Goal: Task Accomplishment & Management: Use online tool/utility

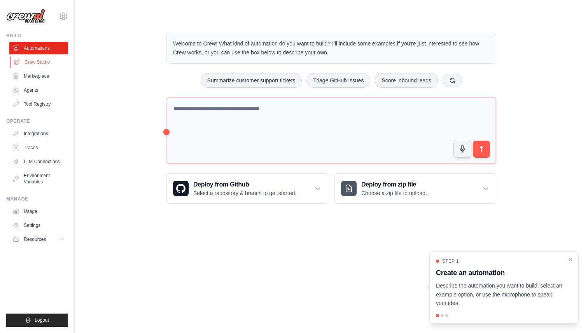
click at [49, 59] on link "Crew Studio" at bounding box center [39, 62] width 59 height 12
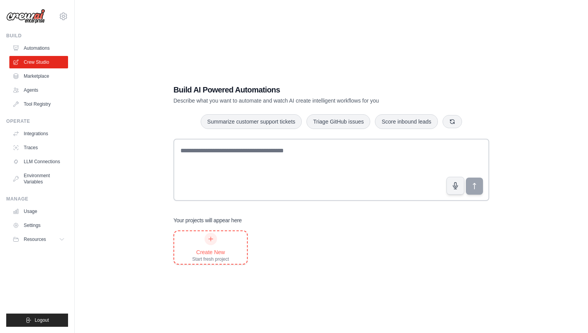
click at [201, 240] on div "Create New Start fresh project" at bounding box center [210, 248] width 37 height 30
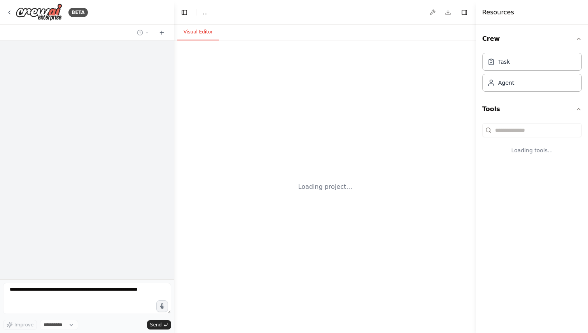
select select "****"
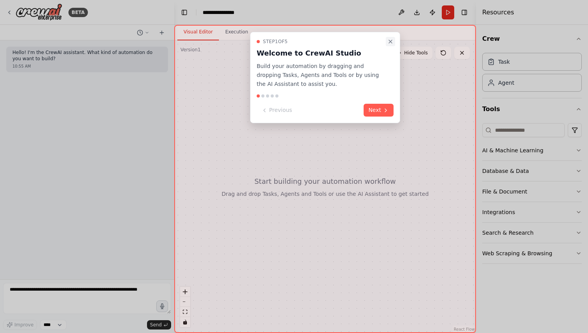
click at [391, 42] on icon "Close walkthrough" at bounding box center [390, 41] width 3 height 3
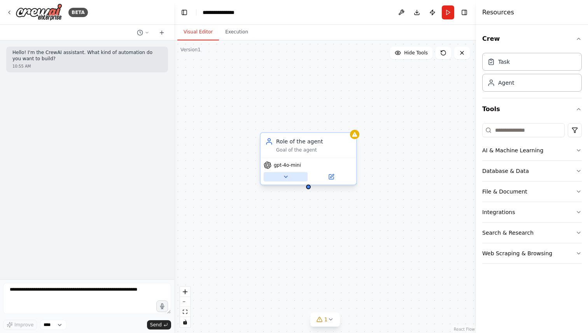
click at [284, 177] on icon at bounding box center [286, 177] width 6 height 6
click at [289, 166] on span "gpt-4o-mini" at bounding box center [287, 165] width 27 height 6
click at [334, 177] on icon at bounding box center [331, 177] width 6 height 6
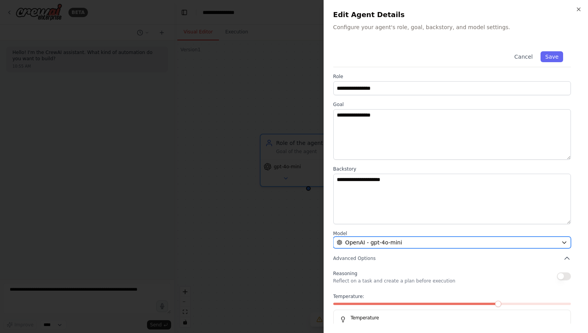
click at [366, 241] on span "OpenAI - gpt-4o-mini" at bounding box center [373, 243] width 57 height 8
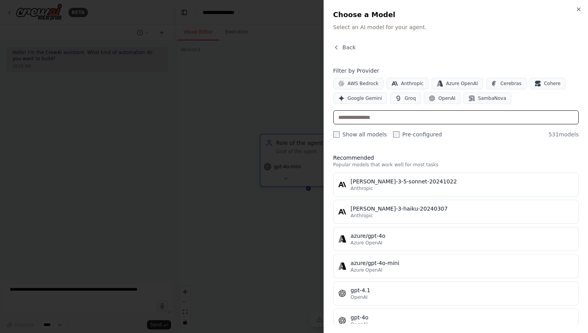
click at [357, 118] on input "text" at bounding box center [455, 117] width 245 height 14
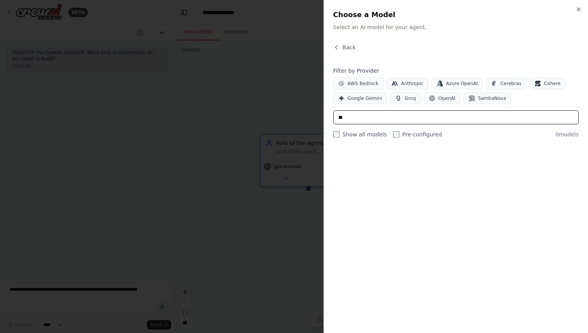
type input "*"
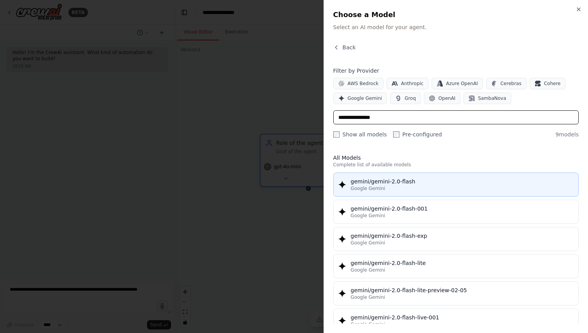
type input "**********"
click at [424, 182] on div "gemini/gemini-2.0-flash" at bounding box center [462, 182] width 223 height 8
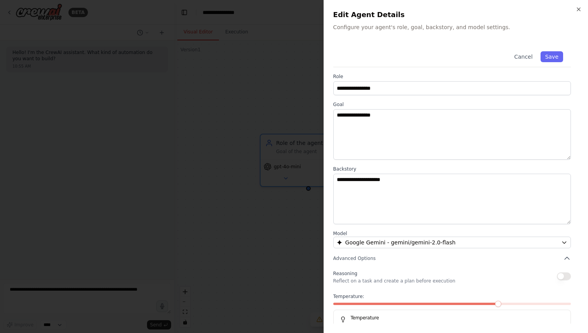
scroll to position [19, 0]
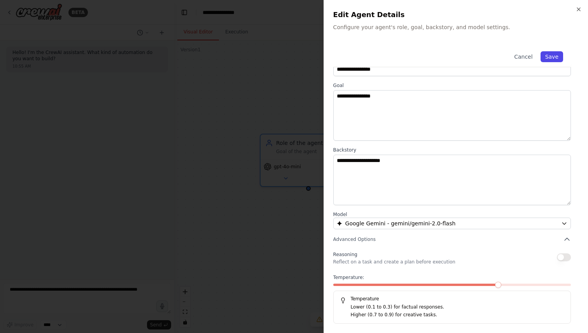
click at [553, 60] on button "Save" at bounding box center [552, 56] width 23 height 11
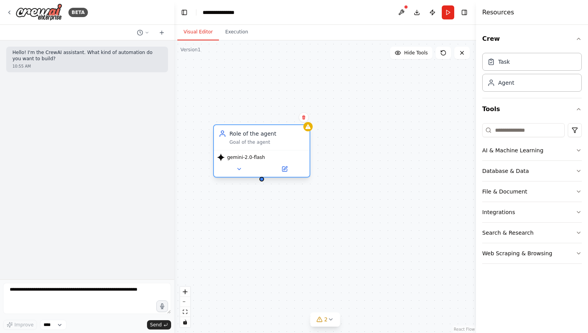
drag, startPoint x: 325, startPoint y: 154, endPoint x: 278, endPoint y: 145, distance: 47.4
click at [278, 145] on div "Role of the agent Goal of the agent" at bounding box center [262, 137] width 96 height 25
click at [511, 175] on button "Database & Data" at bounding box center [532, 171] width 100 height 20
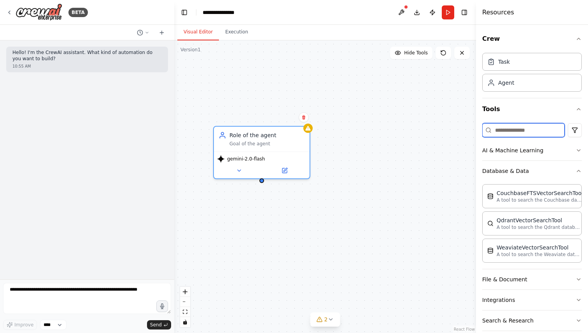
click at [518, 125] on input at bounding box center [523, 130] width 82 height 14
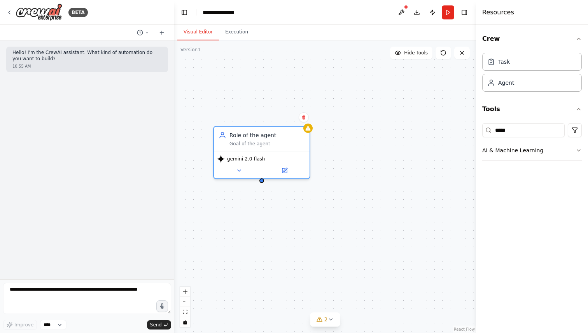
click at [532, 145] on button "AI & Machine Learning" at bounding box center [532, 150] width 100 height 20
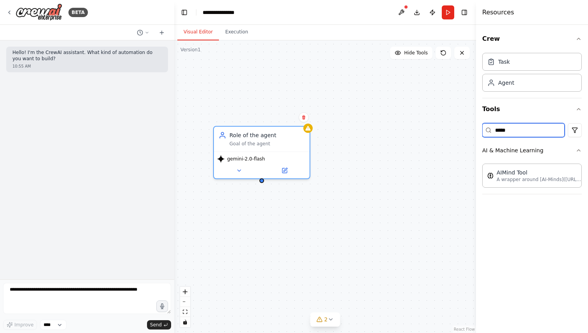
click at [534, 131] on input "*****" at bounding box center [523, 130] width 82 height 14
type input "*"
type input "*****"
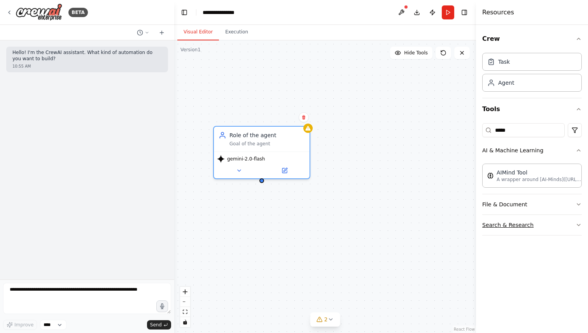
click at [535, 221] on button "Search & Research" at bounding box center [532, 225] width 100 height 20
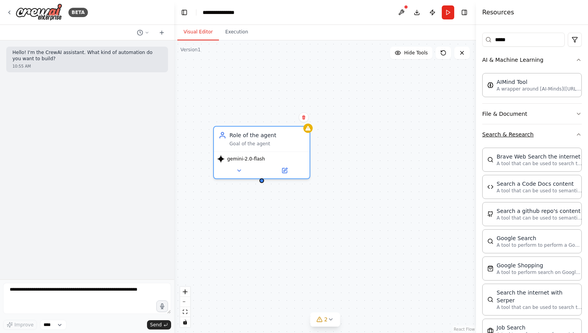
scroll to position [0, 0]
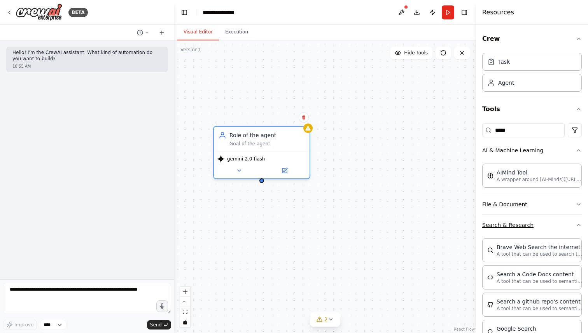
click at [526, 219] on button "Search & Research" at bounding box center [532, 225] width 100 height 20
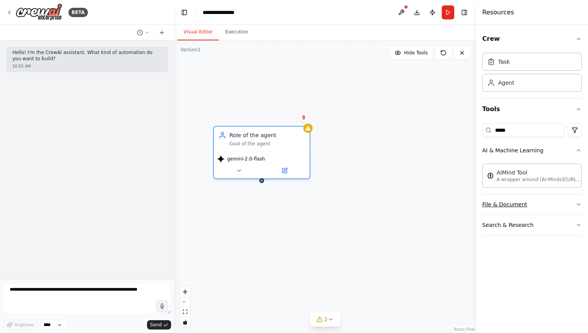
click at [529, 204] on button "File & Document" at bounding box center [532, 204] width 100 height 20
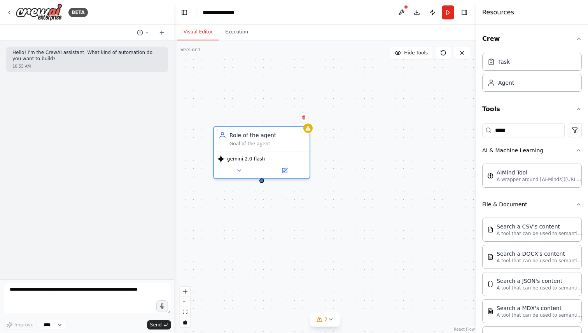
click at [542, 151] on button "AI & Machine Learning" at bounding box center [532, 150] width 100 height 20
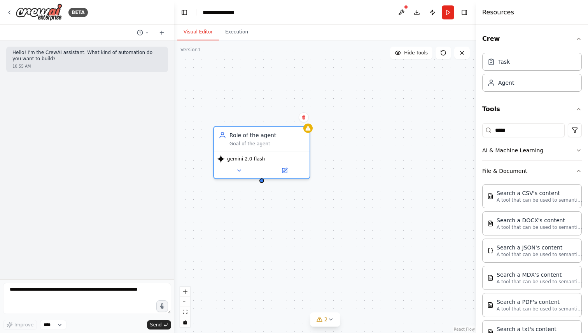
click at [542, 151] on button "AI & Machine Learning" at bounding box center [532, 150] width 100 height 20
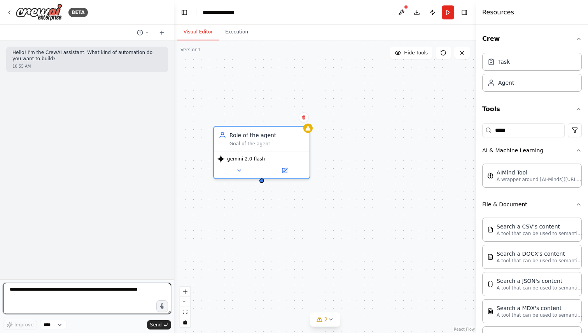
click at [107, 298] on textarea at bounding box center [87, 298] width 168 height 31
type textarea "**********"
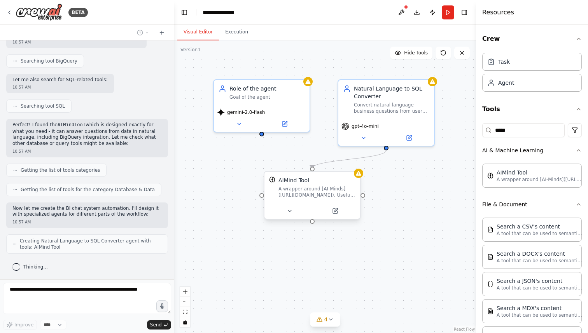
scroll to position [199, 0]
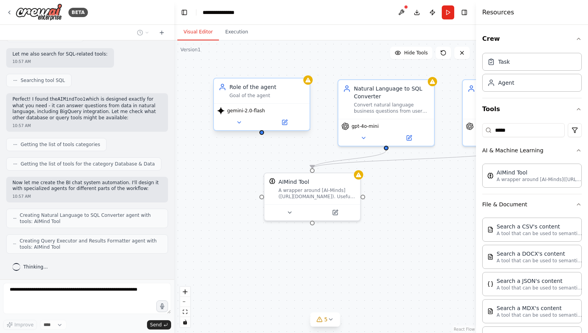
click at [282, 105] on div "gemini-2.0-flash" at bounding box center [262, 116] width 96 height 27
click at [304, 72] on icon at bounding box center [303, 71] width 3 height 4
click at [285, 74] on button "Confirm" at bounding box center [282, 70] width 28 height 9
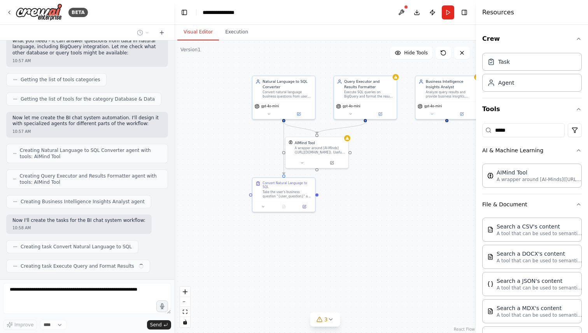
scroll to position [284, 0]
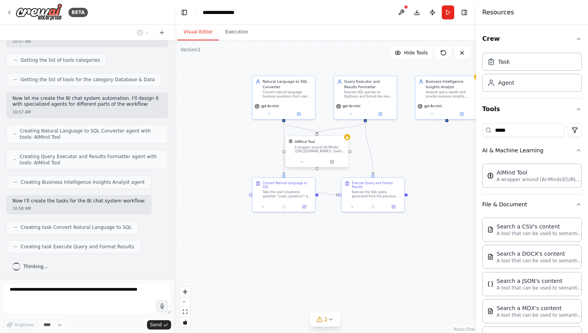
click at [321, 153] on div "A wrapper around [AI-Minds](https://mindsdb.com/minds). Useful for when you nee…" at bounding box center [320, 149] width 51 height 8
click at [304, 164] on button at bounding box center [302, 162] width 29 height 6
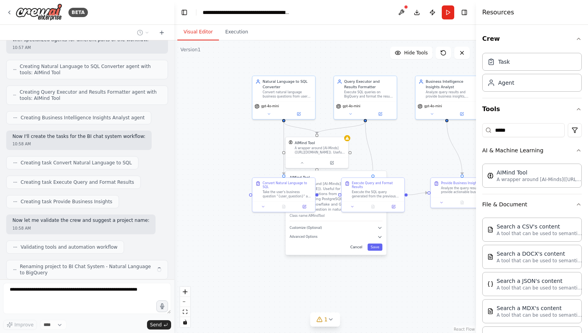
scroll to position [374, 0]
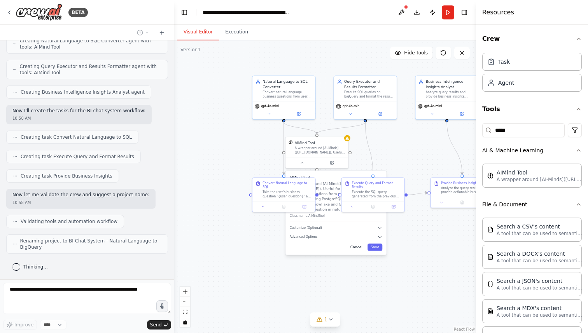
click at [356, 248] on button "Cancel" at bounding box center [356, 247] width 18 height 7
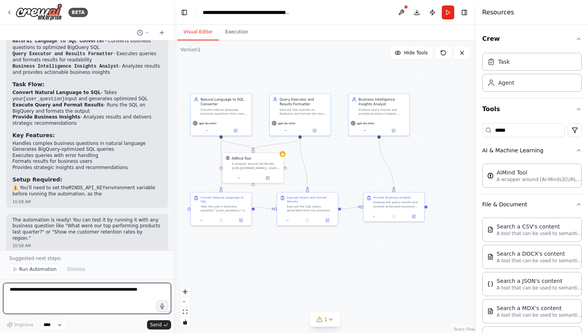
scroll to position [657, 0]
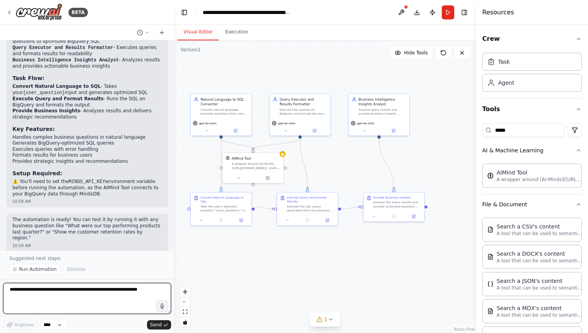
drag, startPoint x: 381, startPoint y: 244, endPoint x: 316, endPoint y: 257, distance: 66.1
click at [316, 257] on div ".deletable-edge-delete-btn { width: 20px; height: 20px; border: 0px solid #ffff…" at bounding box center [325, 186] width 302 height 293
click at [120, 298] on textarea at bounding box center [87, 298] width 168 height 31
type textarea "**********"
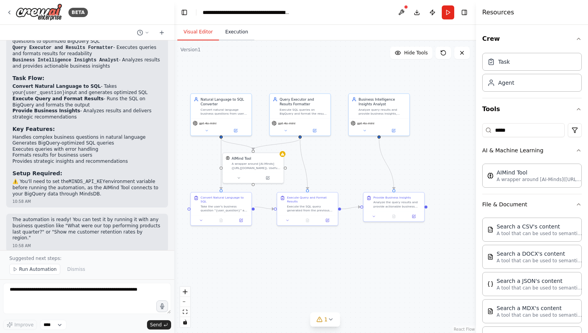
click at [236, 29] on button "Execution" at bounding box center [236, 32] width 35 height 16
click at [211, 30] on button "Visual Editor" at bounding box center [198, 32] width 42 height 16
click at [201, 219] on icon at bounding box center [201, 219] width 2 height 1
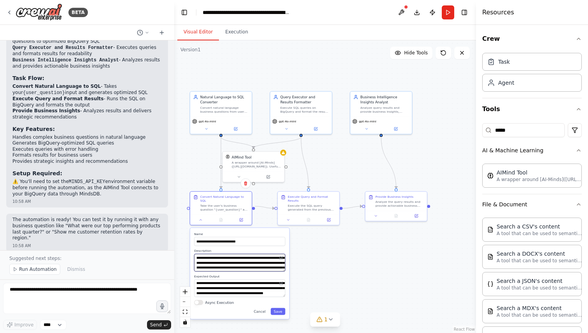
click at [231, 254] on textarea "**********" at bounding box center [239, 263] width 91 height 18
drag, startPoint x: 221, startPoint y: 257, endPoint x: 227, endPoint y: 268, distance: 13.2
click at [227, 268] on div "**********" at bounding box center [239, 273] width 99 height 91
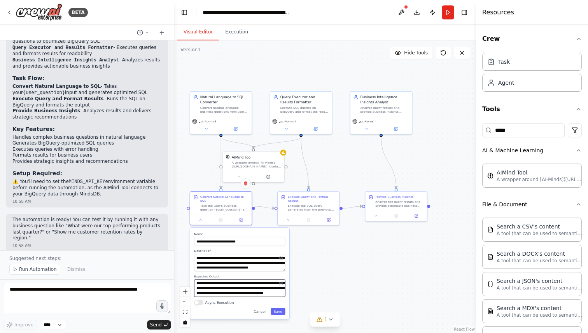
drag, startPoint x: 220, startPoint y: 284, endPoint x: 224, endPoint y: 296, distance: 12.8
click at [224, 296] on div "**********" at bounding box center [239, 273] width 99 height 91
click at [303, 203] on div "Execute the SQL query generated from the previous task on BigQuery and format t…" at bounding box center [312, 207] width 49 height 8
click at [293, 219] on button at bounding box center [288, 219] width 17 height 6
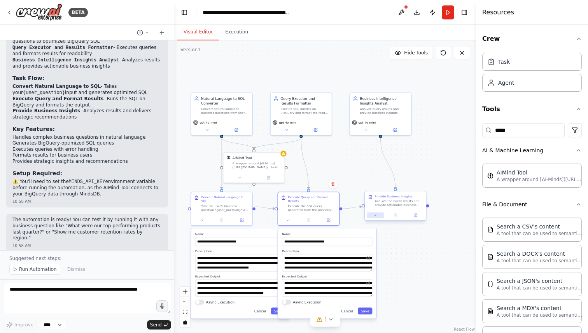
click at [375, 215] on icon at bounding box center [376, 215] width 2 height 1
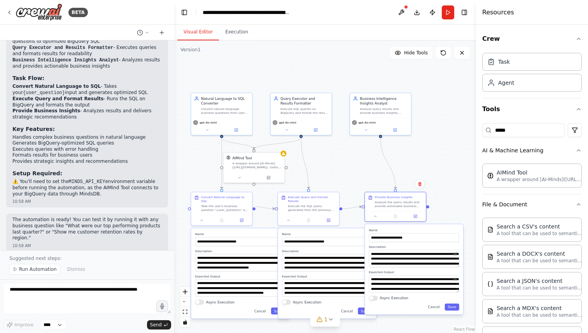
click at [355, 224] on div ".deletable-edge-delete-btn { width: 20px; height: 20px; border: 0px solid #ffff…" at bounding box center [325, 186] width 302 height 293
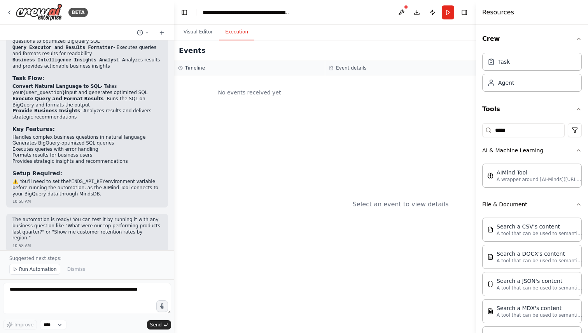
click at [229, 30] on button "Execution" at bounding box center [236, 32] width 35 height 16
click at [216, 33] on button "Visual Editor" at bounding box center [198, 32] width 42 height 16
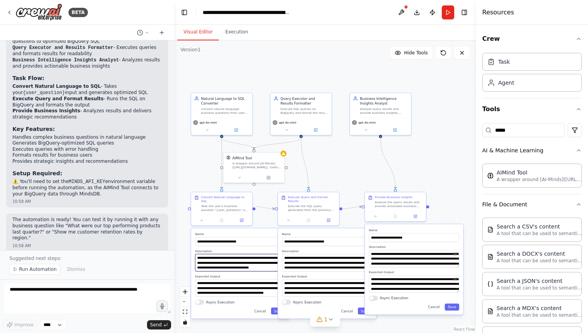
click at [221, 262] on textarea "**********" at bounding box center [240, 263] width 90 height 18
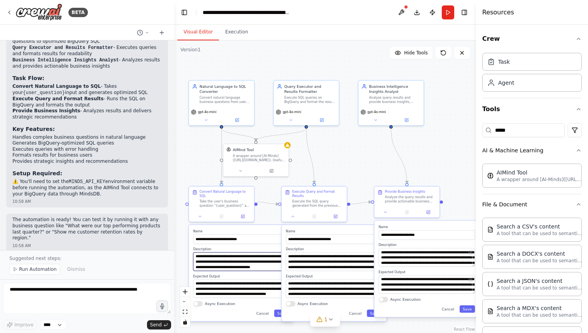
click at [230, 266] on textarea "**********" at bounding box center [241, 262] width 96 height 19
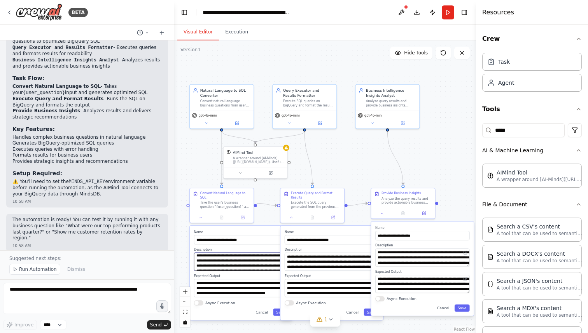
click at [230, 262] on textarea "**********" at bounding box center [241, 262] width 94 height 18
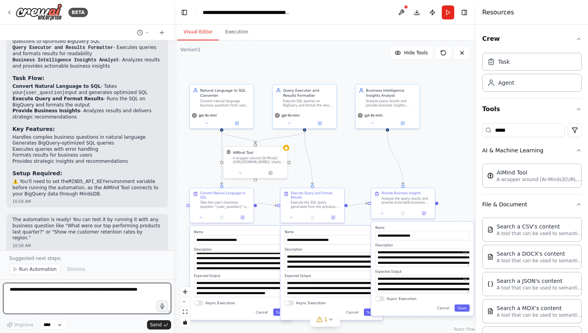
click at [77, 289] on textarea at bounding box center [87, 298] width 168 height 31
type textarea "*"
type textarea "**********"
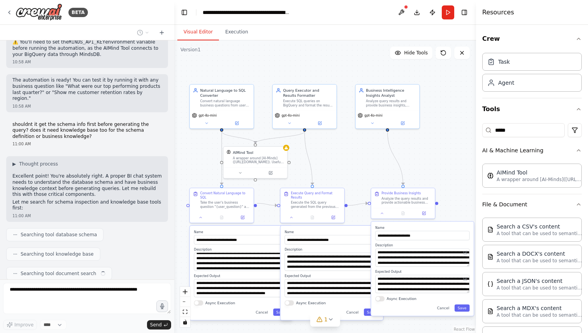
scroll to position [816, 0]
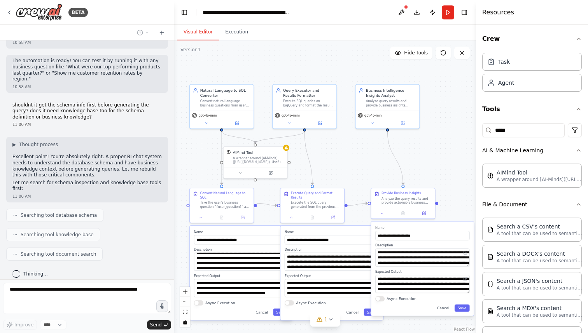
click at [193, 156] on div ".deletable-edge-delete-btn { width: 20px; height: 20px; border: 0px solid #ffff…" at bounding box center [325, 186] width 302 height 293
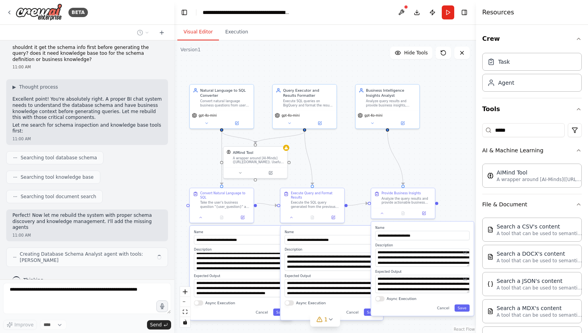
scroll to position [880, 0]
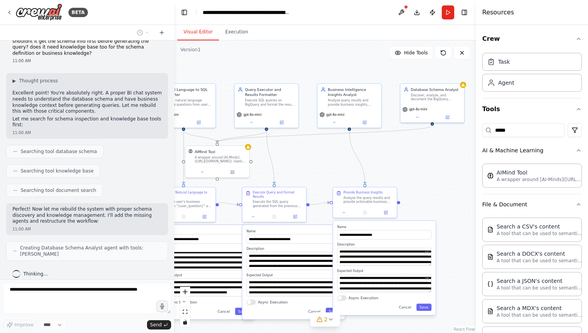
drag, startPoint x: 341, startPoint y: 157, endPoint x: 304, endPoint y: 154, distance: 37.0
click at [304, 154] on div ".deletable-edge-delete-btn { width: 20px; height: 20px; border: 0px solid #ffff…" at bounding box center [325, 186] width 302 height 293
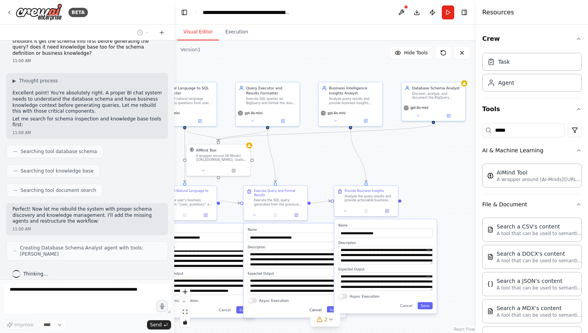
click at [314, 311] on button "Cancel" at bounding box center [315, 309] width 19 height 7
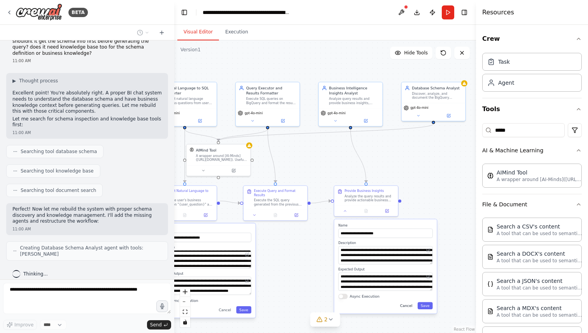
click at [402, 308] on button "Cancel" at bounding box center [406, 305] width 19 height 7
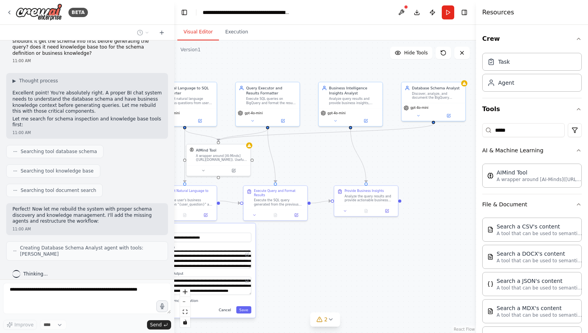
click at [226, 307] on button "Cancel" at bounding box center [224, 309] width 19 height 7
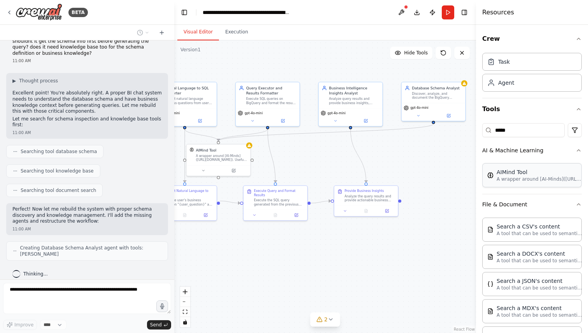
click at [520, 182] on p "A wrapper around [AI-Minds](https://mindsdb.com/minds). Useful for when you nee…" at bounding box center [540, 179] width 86 height 6
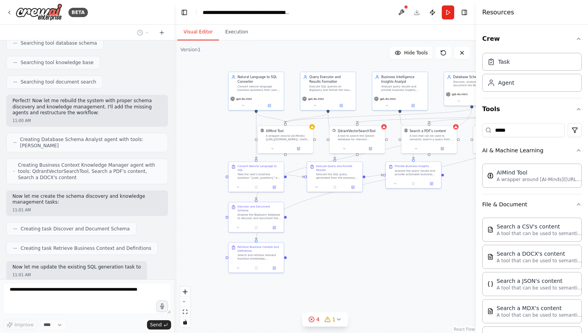
scroll to position [1040, 0]
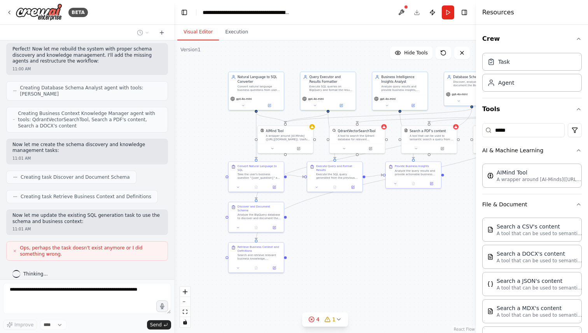
drag, startPoint x: 331, startPoint y: 266, endPoint x: 376, endPoint y: 232, distance: 57.5
click at [376, 232] on div ".deletable-edge-delete-btn { width: 20px; height: 20px; border: 0px solid #ffff…" at bounding box center [325, 186] width 302 height 293
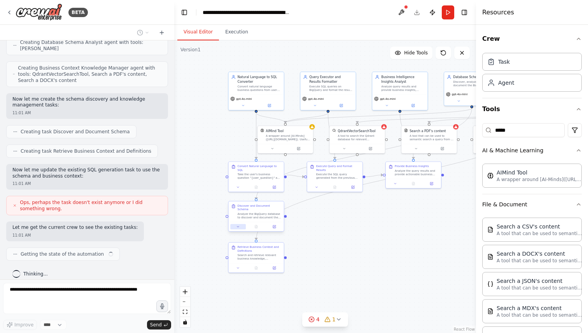
click at [238, 225] on icon at bounding box center [238, 227] width 4 height 4
click at [336, 223] on div ".deletable-edge-delete-btn { width: 20px; height: 20px; border: 0px solid #ffff…" at bounding box center [325, 186] width 302 height 293
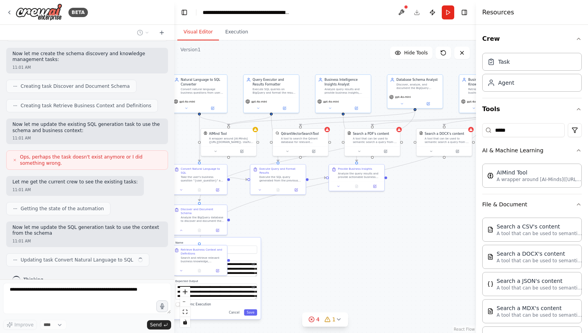
scroll to position [1137, 0]
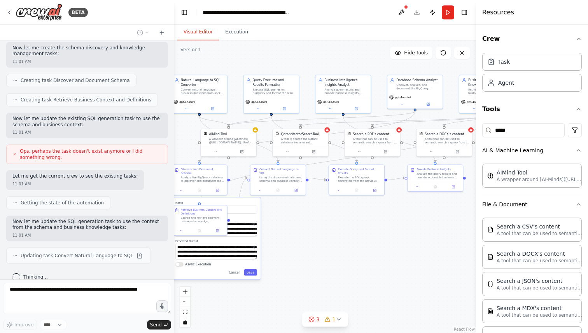
drag, startPoint x: 388, startPoint y: 227, endPoint x: 332, endPoint y: 230, distance: 56.5
click at [332, 230] on div ".deletable-edge-delete-btn { width: 20px; height: 20px; border: 0px solid #ffff…" at bounding box center [325, 186] width 302 height 293
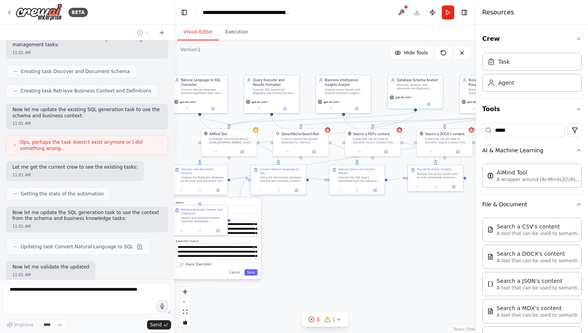
scroll to position [1185, 0]
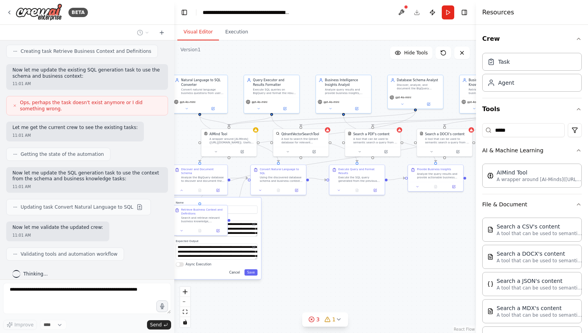
click at [236, 271] on button "Cancel" at bounding box center [235, 273] width 16 height 6
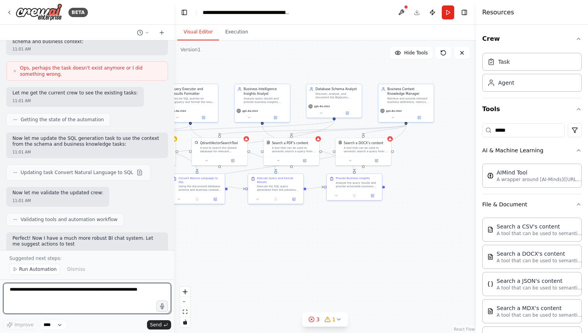
scroll to position [1226, 0]
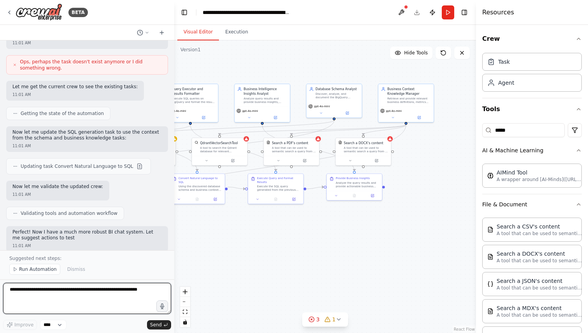
drag, startPoint x: 306, startPoint y: 262, endPoint x: 225, endPoint y: 271, distance: 81.8
click at [225, 271] on div ".deletable-edge-delete-btn { width: 20px; height: 20px; border: 0px solid #ffff…" at bounding box center [325, 186] width 302 height 293
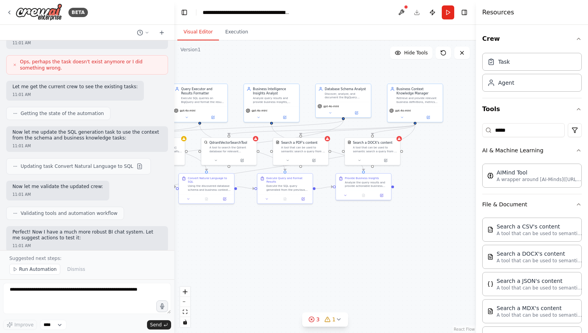
drag, startPoint x: 224, startPoint y: 270, endPoint x: 233, endPoint y: 270, distance: 9.4
click at [233, 270] on div ".deletable-edge-delete-btn { width: 20px; height: 20px; border: 0px solid #ffff…" at bounding box center [325, 186] width 302 height 293
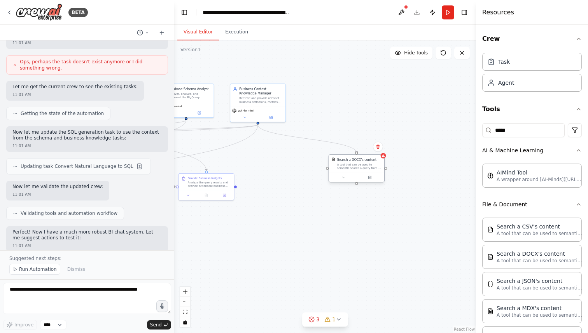
drag, startPoint x: 369, startPoint y: 150, endPoint x: 355, endPoint y: 168, distance: 23.2
click at [355, 168] on div "A tool that can be used to semantic search a query from a DOCX's content." at bounding box center [359, 166] width 44 height 7
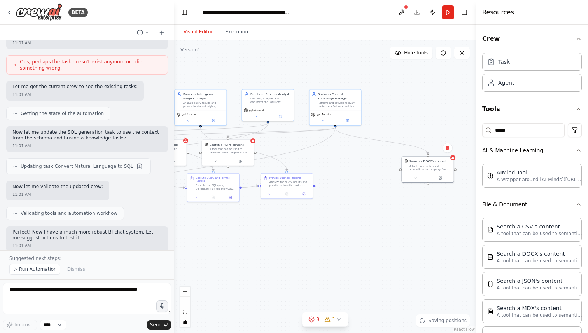
drag, startPoint x: 283, startPoint y: 173, endPoint x: 359, endPoint y: 173, distance: 75.8
click at [359, 173] on div ".deletable-edge-delete-btn { width: 20px; height: 20px; border: 0px solid #ffff…" at bounding box center [325, 186] width 302 height 293
drag, startPoint x: 229, startPoint y: 151, endPoint x: 427, endPoint y: 109, distance: 202.7
click at [429, 109] on div "A tool that can be used to semantic search a query from a PDF's content." at bounding box center [426, 108] width 42 height 7
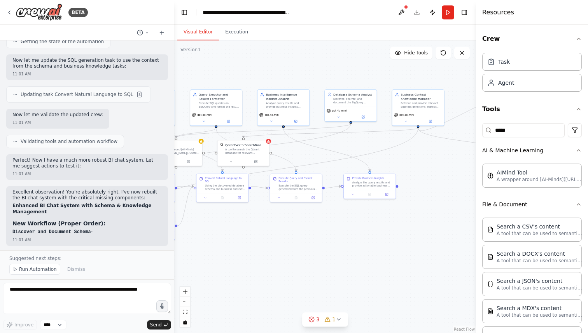
drag, startPoint x: 335, startPoint y: 180, endPoint x: 419, endPoint y: 180, distance: 83.6
click at [419, 180] on div ".deletable-edge-delete-btn { width: 20px; height: 20px; border: 0px solid #ffff…" at bounding box center [325, 186] width 302 height 293
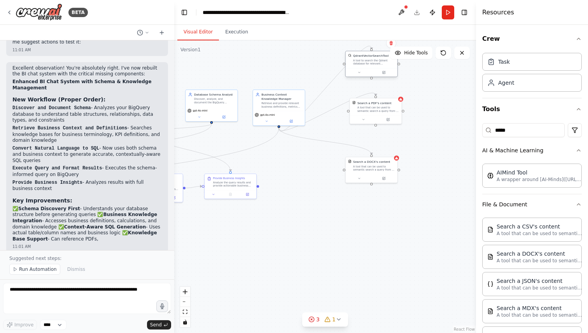
drag, startPoint x: 248, startPoint y: 155, endPoint x: 376, endPoint y: 68, distance: 155.1
click at [376, 68] on div "QdrantVectorSearchTool A tool to search the Qdrant database for relevant inform…" at bounding box center [372, 59] width 52 height 17
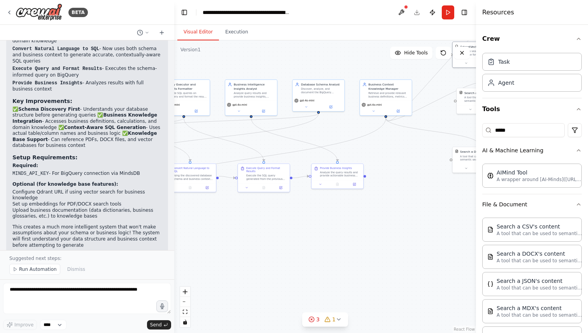
scroll to position [1528, 0]
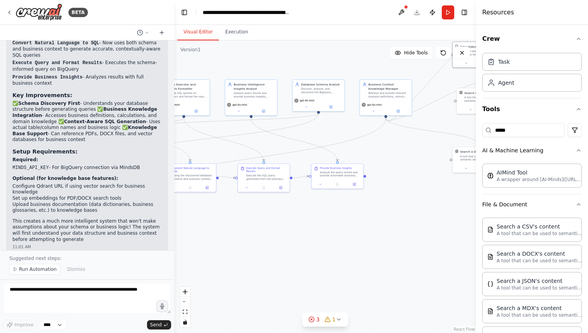
drag, startPoint x: 277, startPoint y: 173, endPoint x: 396, endPoint y: 160, distance: 119.7
click at [396, 160] on div ".deletable-edge-delete-btn { width: 20px; height: 20px; border: 0px solid #ffff…" at bounding box center [325, 186] width 302 height 293
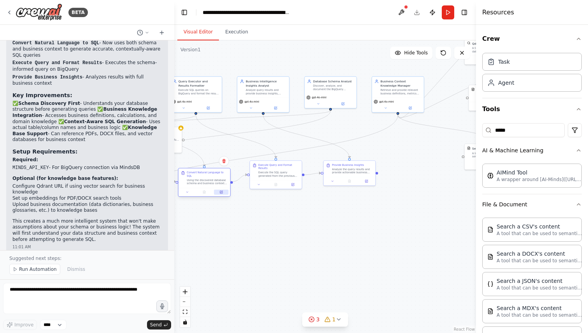
drag, startPoint x: 214, startPoint y: 179, endPoint x: 215, endPoint y: 186, distance: 6.6
click at [215, 190] on button at bounding box center [221, 192] width 14 height 5
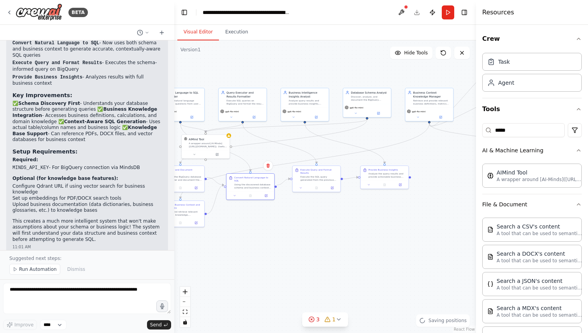
drag, startPoint x: 217, startPoint y: 234, endPoint x: 264, endPoint y: 233, distance: 46.7
click at [265, 233] on div ".deletable-edge-delete-btn { width: 20px; height: 20px; border: 0px solid #ffff…" at bounding box center [325, 186] width 302 height 293
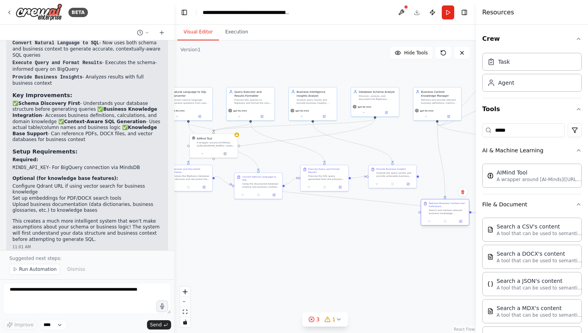
drag, startPoint x: 186, startPoint y: 216, endPoint x: 450, endPoint y: 217, distance: 263.7
click at [450, 217] on div "Retrieve Business Context and Definitions Search and retrieve relevant business…" at bounding box center [445, 212] width 49 height 27
drag, startPoint x: 259, startPoint y: 193, endPoint x: 258, endPoint y: 229, distance: 36.2
click at [258, 229] on div at bounding box center [259, 229] width 48 height 8
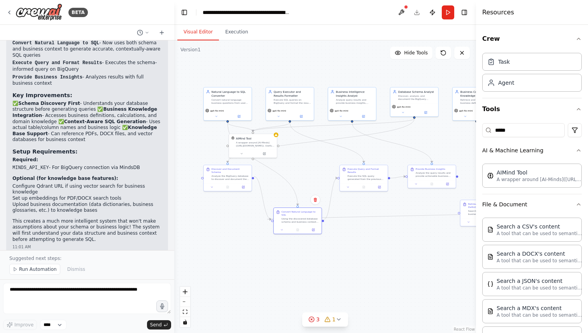
drag, startPoint x: 238, startPoint y: 256, endPoint x: 278, endPoint y: 256, distance: 39.3
click at [278, 256] on div ".deletable-edge-delete-btn { width: 20px; height: 20px; border: 0px solid #ffff…" at bounding box center [325, 186] width 302 height 293
drag, startPoint x: 232, startPoint y: 178, endPoint x: 217, endPoint y: 220, distance: 44.4
click at [217, 220] on div "Discover and Document Schema Analyze the BigQuery database to discover and docu…" at bounding box center [212, 216] width 48 height 18
drag, startPoint x: 245, startPoint y: 152, endPoint x: 329, endPoint y: 61, distance: 124.1
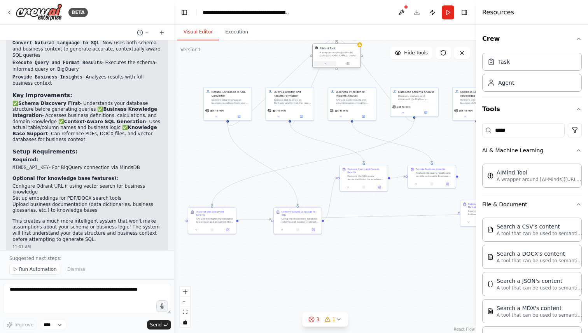
click at [329, 61] on button at bounding box center [325, 63] width 22 height 5
click at [196, 228] on icon at bounding box center [196, 229] width 3 height 3
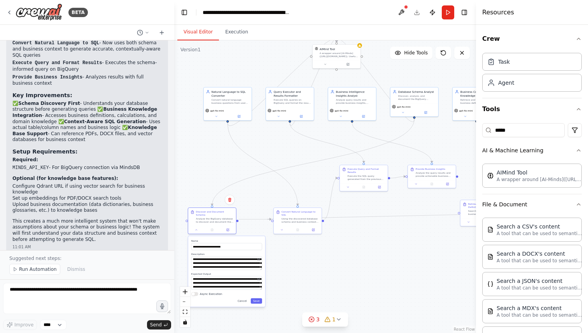
click at [328, 271] on div ".deletable-edge-delete-btn { width: 20px; height: 20px; border: 0px solid #ffff…" at bounding box center [325, 186] width 302 height 293
click at [46, 272] on span "Run Automation" at bounding box center [38, 269] width 38 height 6
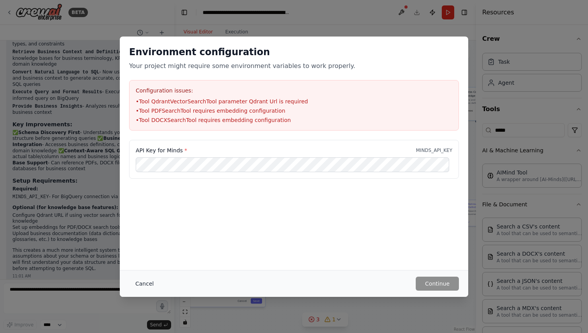
click at [144, 285] on button "Cancel" at bounding box center [144, 284] width 31 height 14
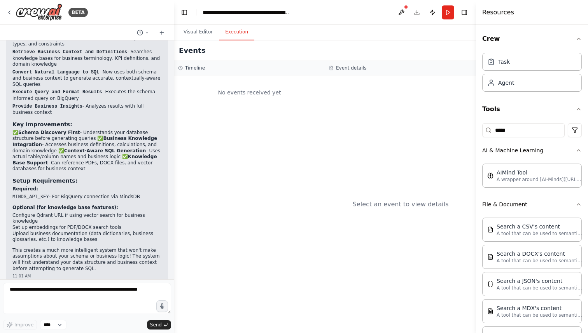
click at [235, 34] on button "Execution" at bounding box center [236, 32] width 35 height 16
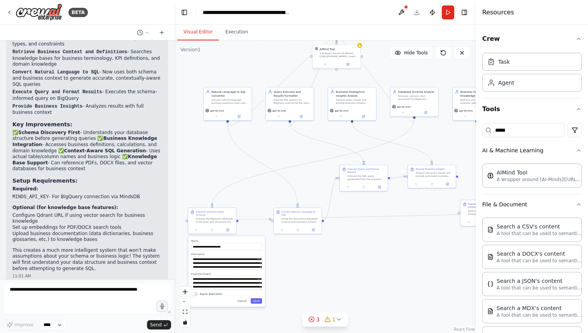
click at [193, 33] on button "Visual Editor" at bounding box center [198, 32] width 42 height 16
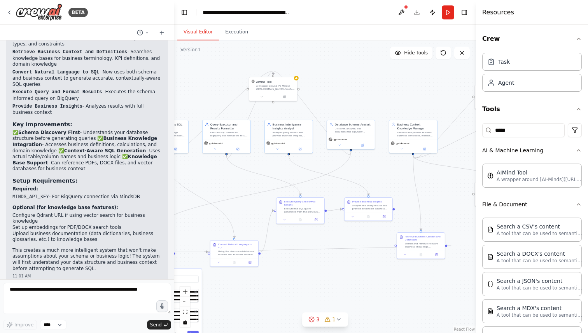
drag, startPoint x: 225, startPoint y: 60, endPoint x: 161, endPoint y: 92, distance: 72.0
click at [161, 92] on div "BETA Hello! I'm the CrewAI assistant. What kind of automation do you want to bu…" at bounding box center [294, 166] width 588 height 333
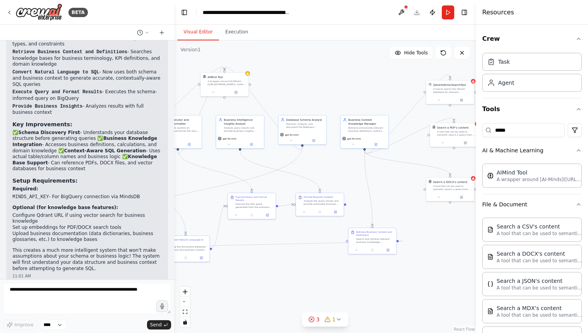
drag, startPoint x: 392, startPoint y: 178, endPoint x: 344, endPoint y: 173, distance: 48.1
click at [344, 173] on div ".deletable-edge-delete-btn { width: 20px; height: 20px; border: 0px solid #ffff…" at bounding box center [325, 186] width 302 height 293
click at [416, 13] on header "**********" at bounding box center [325, 12] width 302 height 25
click at [418, 11] on header "**********" at bounding box center [325, 12] width 302 height 25
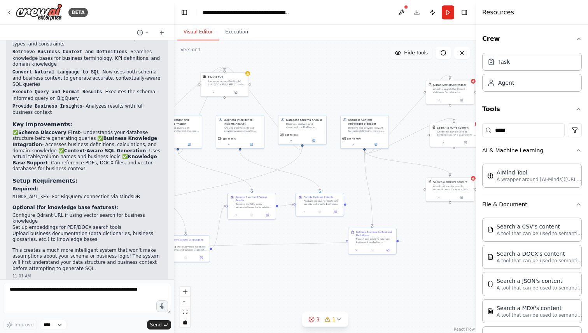
click at [420, 53] on span "Hide Tools" at bounding box center [416, 53] width 24 height 6
click at [420, 53] on span "Show Tools" at bounding box center [415, 53] width 26 height 6
click at [420, 53] on span "Hide Tools" at bounding box center [416, 53] width 24 height 6
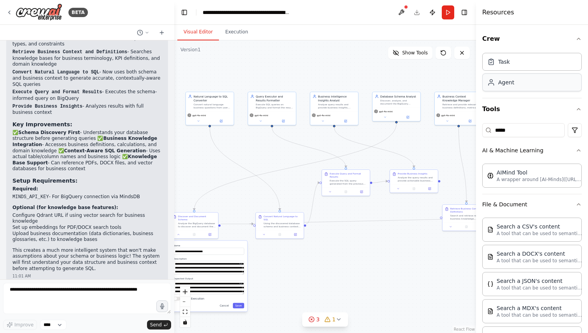
drag, startPoint x: 396, startPoint y: 97, endPoint x: 490, endPoint y: 74, distance: 97.0
click at [490, 74] on div "BETA Hello! I'm the CrewAI assistant. What kind of automation do you want to bu…" at bounding box center [294, 166] width 588 height 333
click at [389, 262] on div ".deletable-edge-delete-btn { width: 20px; height: 20px; border: 0px solid #ffff…" at bounding box center [325, 186] width 302 height 293
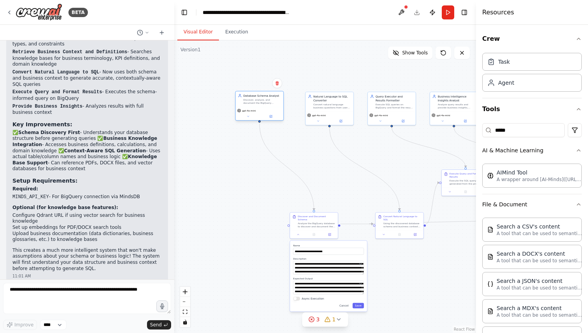
drag, startPoint x: 393, startPoint y: 100, endPoint x: 256, endPoint y: 100, distance: 137.7
click at [256, 100] on div "Discover, analyze, and document the BigQuery database schema structure includin…" at bounding box center [262, 101] width 38 height 6
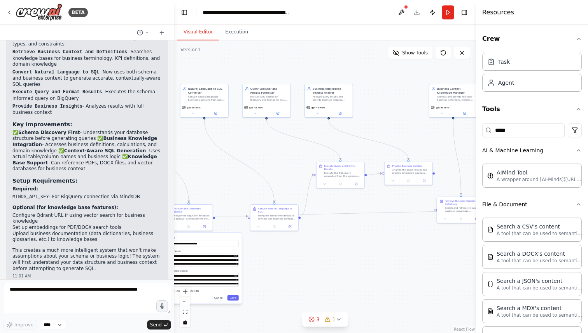
drag, startPoint x: 410, startPoint y: 165, endPoint x: 284, endPoint y: 157, distance: 125.5
click at [284, 157] on div ".deletable-edge-delete-btn { width: 20px; height: 20px; border: 0px solid #ffff…" at bounding box center [325, 186] width 302 height 293
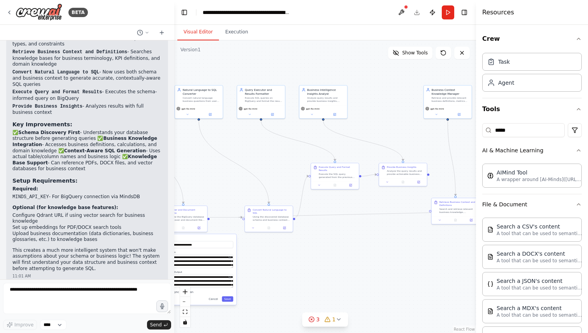
drag, startPoint x: 382, startPoint y: 197, endPoint x: 376, endPoint y: 198, distance: 5.6
click at [376, 198] on div ".deletable-edge-delete-btn { width: 20px; height: 20px; border: 0px solid #ffff…" at bounding box center [325, 186] width 302 height 293
drag, startPoint x: 324, startPoint y: 98, endPoint x: 377, endPoint y: 94, distance: 53.5
click at [377, 94] on div "Analyze query results and provide business insights, recommendations, and conte…" at bounding box center [381, 95] width 38 height 6
drag, startPoint x: 272, startPoint y: 218, endPoint x: 276, endPoint y: 211, distance: 7.7
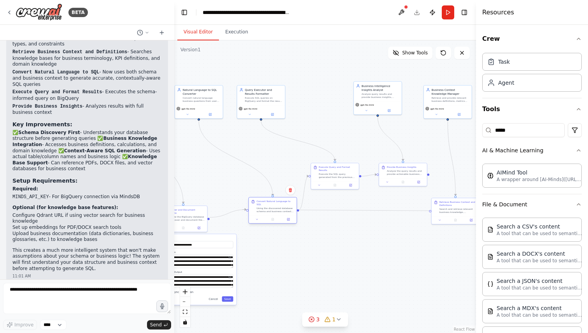
click at [276, 211] on div "Convert Natural Language to SQL Using the discovered database schema and busine…" at bounding box center [273, 207] width 48 height 18
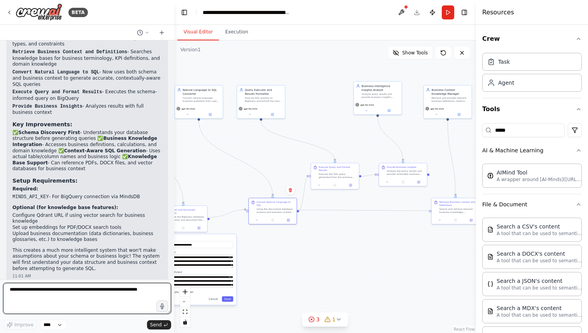
click at [120, 296] on textarea at bounding box center [87, 298] width 168 height 31
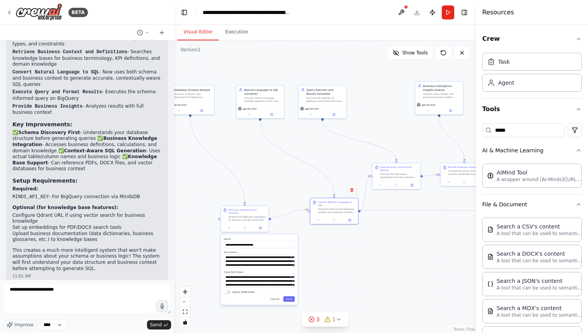
drag, startPoint x: 297, startPoint y: 248, endPoint x: 358, endPoint y: 248, distance: 61.1
click at [358, 248] on div ".deletable-edge-delete-btn { width: 20px; height: 20px; border: 0px solid #ffff…" at bounding box center [325, 186] width 302 height 293
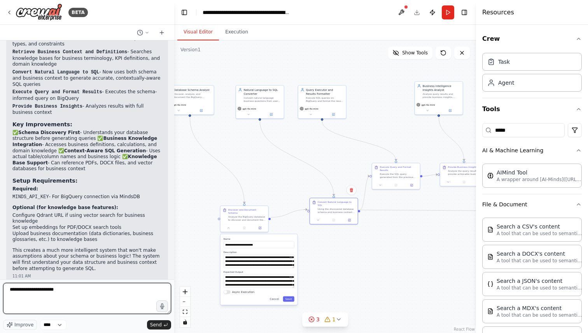
click at [91, 293] on textarea "**********" at bounding box center [87, 298] width 168 height 31
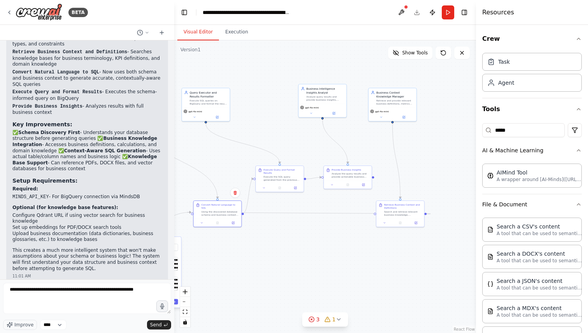
drag, startPoint x: 402, startPoint y: 275, endPoint x: 285, endPoint y: 278, distance: 116.3
click at [285, 278] on div ".deletable-edge-delete-btn { width: 20px; height: 20px; border: 0px solid #ffff…" at bounding box center [325, 186] width 302 height 293
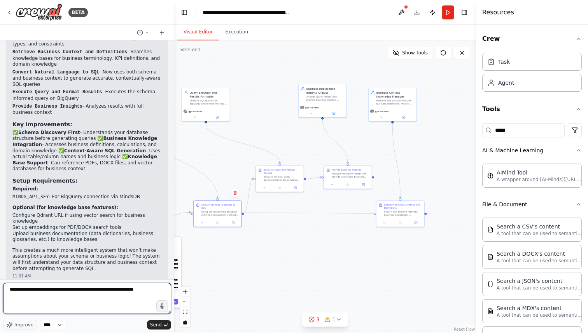
click at [142, 289] on textarea "**********" at bounding box center [87, 298] width 168 height 31
click at [133, 301] on textarea "**********" at bounding box center [87, 298] width 168 height 31
type textarea "**********"
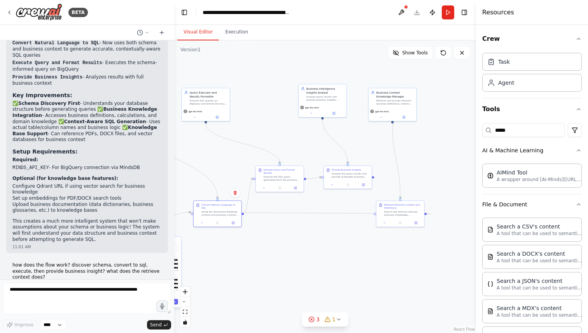
scroll to position [1557, 0]
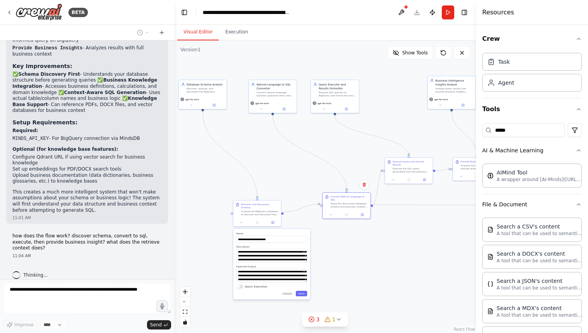
drag, startPoint x: 256, startPoint y: 252, endPoint x: 384, endPoint y: 243, distance: 128.6
click at [384, 243] on div ".deletable-edge-delete-btn { width: 20px; height: 20px; border: 0px solid #ffff…" at bounding box center [325, 186] width 302 height 293
click at [288, 291] on button "Cancel" at bounding box center [287, 293] width 14 height 5
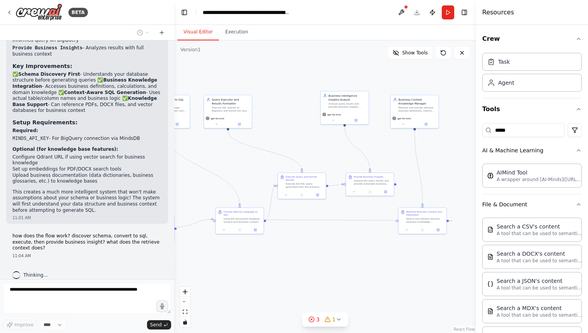
drag, startPoint x: 409, startPoint y: 259, endPoint x: 303, endPoint y: 275, distance: 107.7
click at [303, 275] on div ".deletable-edge-delete-btn { width: 20px; height: 20px; border: 0px solid #ffff…" at bounding box center [325, 186] width 302 height 293
drag, startPoint x: 236, startPoint y: 114, endPoint x: 285, endPoint y: 112, distance: 49.9
click at [285, 112] on div "gpt-4o-mini" at bounding box center [279, 117] width 48 height 14
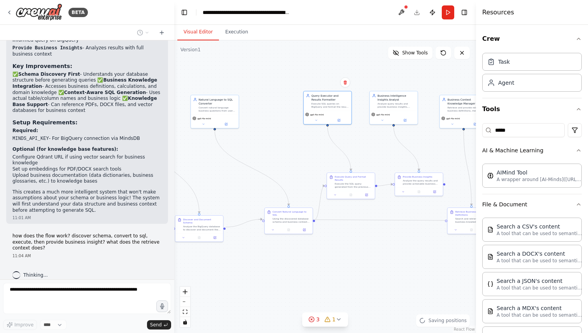
drag, startPoint x: 218, startPoint y: 141, endPoint x: 265, endPoint y: 141, distance: 46.7
click at [267, 141] on div ".deletable-edge-delete-btn { width: 20px; height: 20px; border: 0px solid #ffff…" at bounding box center [325, 186] width 302 height 293
drag, startPoint x: 210, startPoint y: 110, endPoint x: 255, endPoint y: 110, distance: 45.1
click at [255, 110] on div "Convert natural language business questions from users into optimized SQL queri…" at bounding box center [264, 108] width 38 height 6
drag, startPoint x: 201, startPoint y: 229, endPoint x: 210, endPoint y: 222, distance: 12.2
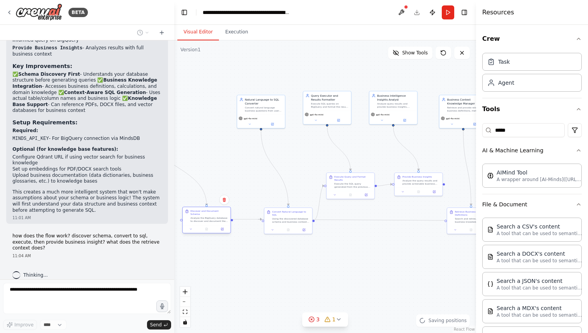
click at [210, 222] on div "Discover and Document Schema Analyze the BigQuery database to discover and docu…" at bounding box center [206, 220] width 49 height 27
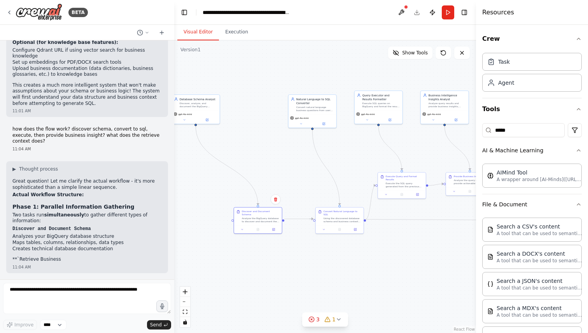
drag, startPoint x: 217, startPoint y: 175, endPoint x: 269, endPoint y: 174, distance: 51.7
click at [269, 174] on div ".deletable-edge-delete-btn { width: 20px; height: 20px; border: 0px solid #ffff…" at bounding box center [325, 186] width 302 height 293
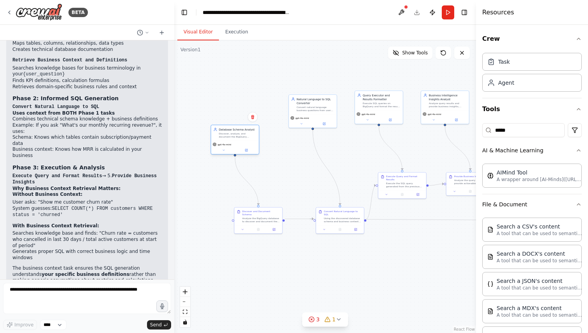
scroll to position [1870, 0]
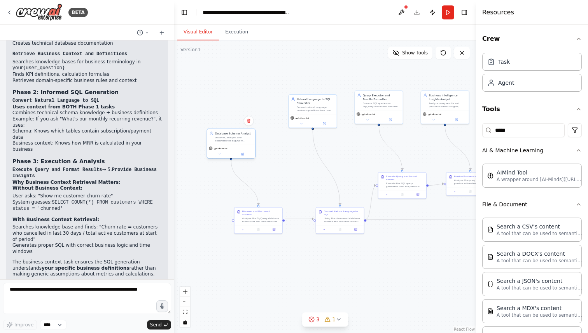
drag, startPoint x: 194, startPoint y: 110, endPoint x: 229, endPoint y: 147, distance: 50.6
click at [229, 147] on div "gpt-4o-mini" at bounding box center [231, 152] width 48 height 14
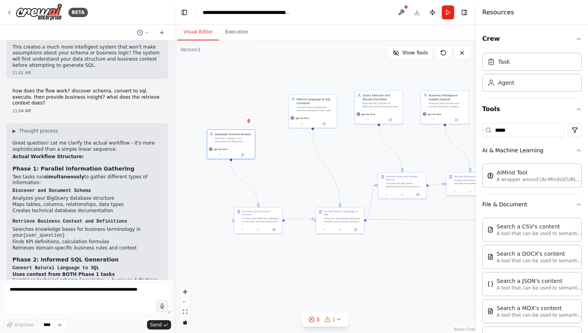
scroll to position [1702, 0]
drag, startPoint x: 291, startPoint y: 219, endPoint x: 287, endPoint y: 238, distance: 18.9
click at [287, 238] on div ".deletable-edge-delete-btn { width: 20px; height: 20px; border: 0px solid #ffff…" at bounding box center [325, 186] width 302 height 293
drag, startPoint x: 313, startPoint y: 219, endPoint x: 318, endPoint y: 230, distance: 12.2
click at [318, 222] on div ".deletable-edge-delete-btn { width: 20px; height: 20px; border: 0px solid #ffff…" at bounding box center [297, 148] width 151 height 147
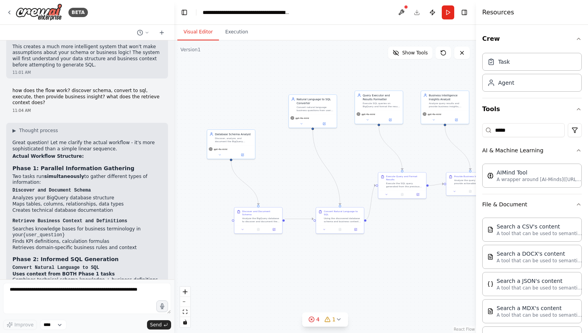
click at [401, 253] on div ".deletable-edge-delete-btn { width: 20px; height: 20px; border: 0px solid #ffff…" at bounding box center [325, 186] width 302 height 293
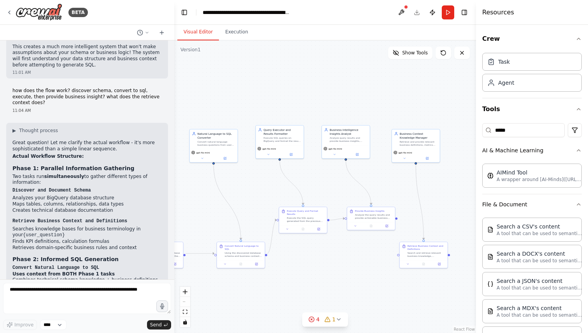
drag, startPoint x: 410, startPoint y: 225, endPoint x: 311, endPoint y: 259, distance: 104.4
click at [311, 259] on div ".deletable-edge-delete-btn { width: 20px; height: 20px; border: 0px solid #ffff…" at bounding box center [325, 186] width 302 height 293
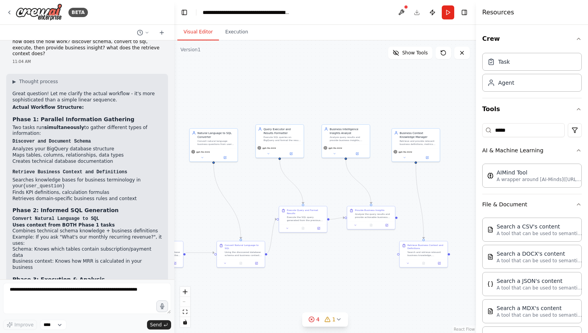
scroll to position [1752, 0]
click at [14, 78] on span "▶" at bounding box center [14, 81] width 4 height 6
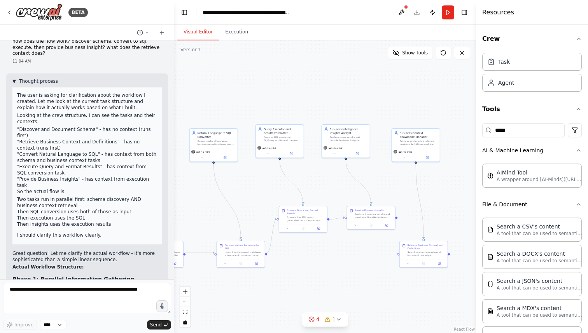
click at [14, 78] on span "▼" at bounding box center [14, 81] width 4 height 6
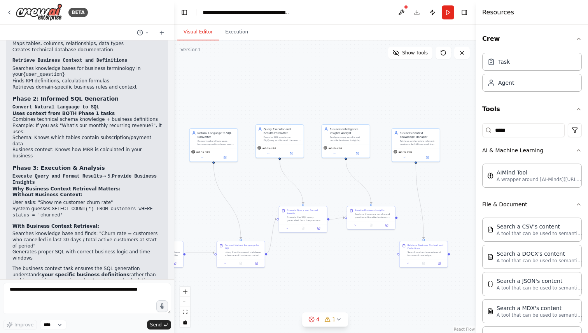
scroll to position [1870, 0]
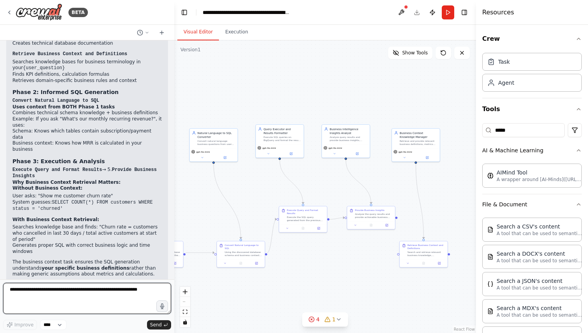
click at [59, 294] on textarea at bounding box center [87, 298] width 168 height 31
type textarea "*"
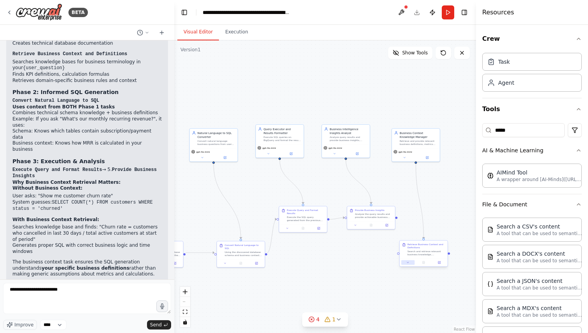
click at [407, 263] on icon at bounding box center [407, 262] width 3 height 3
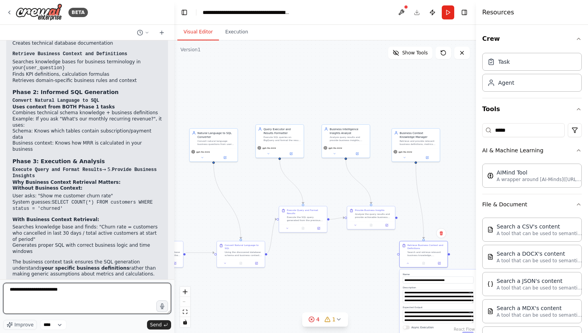
click at [141, 288] on textarea "**********" at bounding box center [87, 298] width 168 height 31
click at [41, 289] on textarea "**********" at bounding box center [87, 298] width 168 height 31
type textarea "**********"
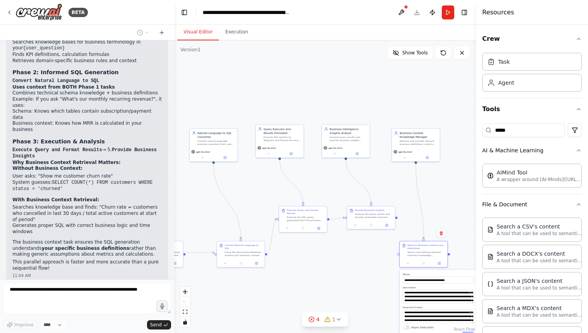
scroll to position [1915, 0]
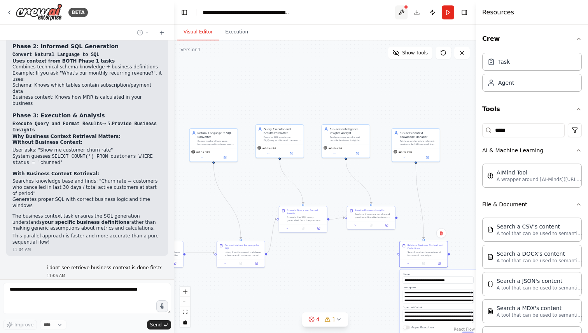
click at [400, 8] on button at bounding box center [401, 12] width 12 height 14
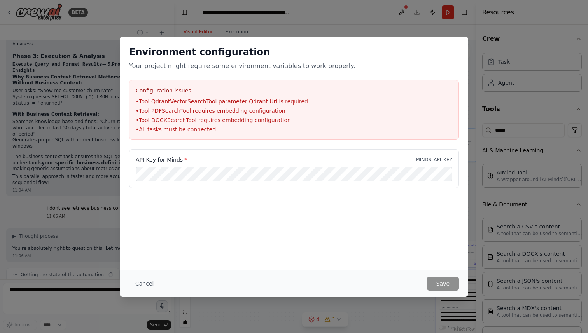
drag, startPoint x: 279, startPoint y: 72, endPoint x: 314, endPoint y: 71, distance: 35.4
click at [315, 71] on body "BETA Hello! I'm the CrewAI assistant. What kind of automation do you want to bu…" at bounding box center [294, 166] width 588 height 333
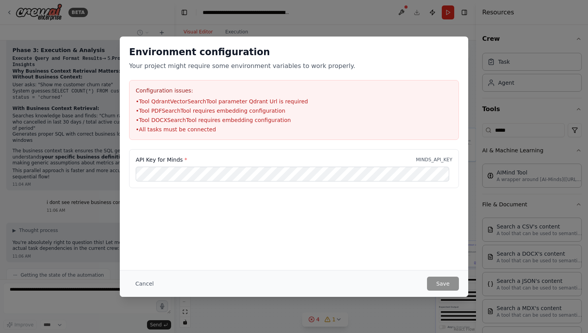
click at [301, 308] on div "Environment configuration Your project might require some environment variables…" at bounding box center [294, 166] width 588 height 333
click at [144, 280] on button "Cancel" at bounding box center [144, 284] width 31 height 14
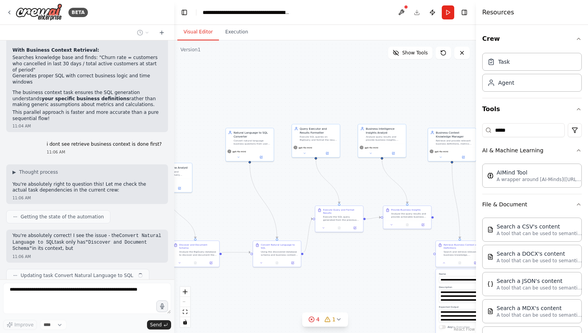
scroll to position [2045, 0]
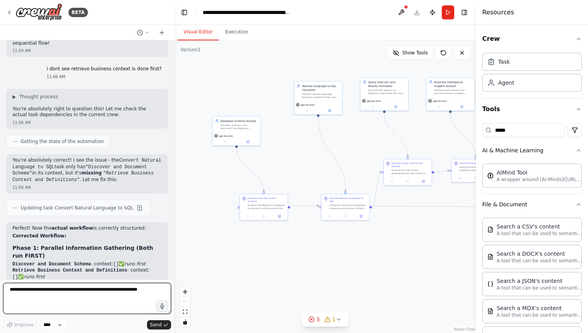
drag, startPoint x: 223, startPoint y: 210, endPoint x: 292, endPoint y: 163, distance: 82.8
click at [292, 163] on div ".deletable-edge-delete-btn { width: 20px; height: 20px; border: 0px solid #ffff…" at bounding box center [325, 186] width 302 height 293
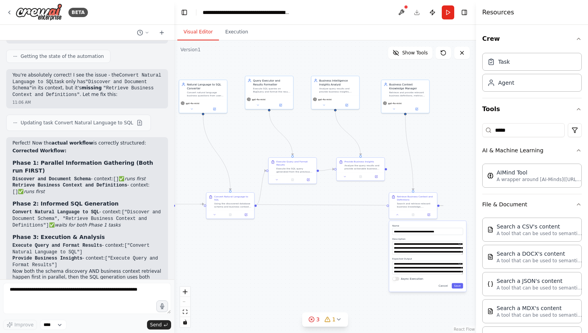
drag, startPoint x: 344, startPoint y: 263, endPoint x: 229, endPoint y: 262, distance: 115.1
click at [229, 262] on div ".deletable-edge-delete-btn { width: 20px; height: 20px; border: 0px solid #ffff…" at bounding box center [325, 186] width 302 height 293
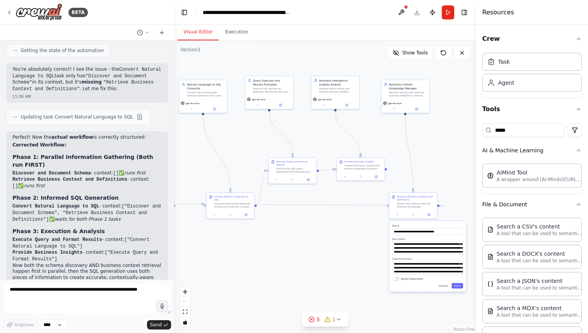
click at [229, 262] on div ".deletable-edge-delete-btn { width: 20px; height: 20px; border: 0px solid #ffff…" at bounding box center [325, 186] width 302 height 293
click at [294, 274] on div ".deletable-edge-delete-btn { width: 20px; height: 20px; border: 0px solid #ffff…" at bounding box center [325, 186] width 302 height 293
click at [443, 286] on button "Cancel" at bounding box center [443, 286] width 14 height 5
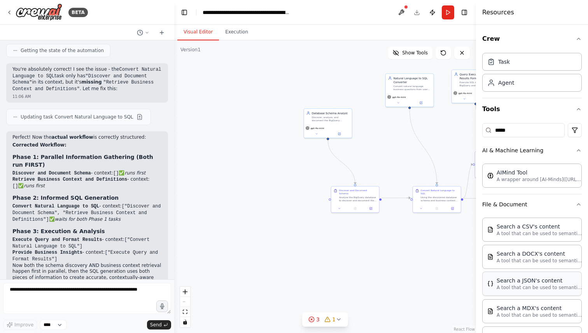
drag, startPoint x: 318, startPoint y: 296, endPoint x: 515, endPoint y: 289, distance: 196.5
click at [515, 289] on div "BETA Hello! I'm the CrewAI assistant. What kind of automation do you want to bu…" at bounding box center [294, 166] width 588 height 333
click at [444, 235] on div ".deletable-edge-delete-btn { width: 20px; height: 20px; border: 0px solid #ffff…" at bounding box center [325, 186] width 302 height 293
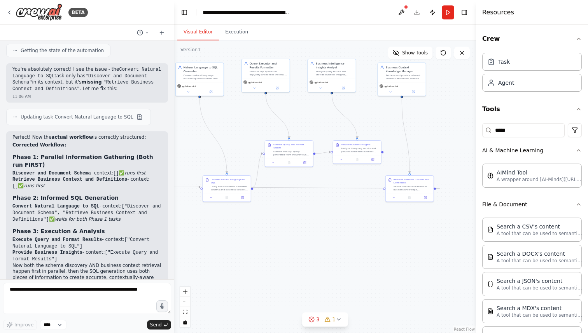
drag, startPoint x: 431, startPoint y: 244, endPoint x: 221, endPoint y: 233, distance: 210.3
click at [221, 233] on div ".deletable-edge-delete-btn { width: 20px; height: 20px; border: 0px solid #ffff…" at bounding box center [325, 186] width 302 height 293
drag, startPoint x: 413, startPoint y: 193, endPoint x: 302, endPoint y: 261, distance: 130.4
click at [302, 261] on div "Retrieve Business Context and Definitions Search and retrieve relevant business…" at bounding box center [297, 258] width 49 height 27
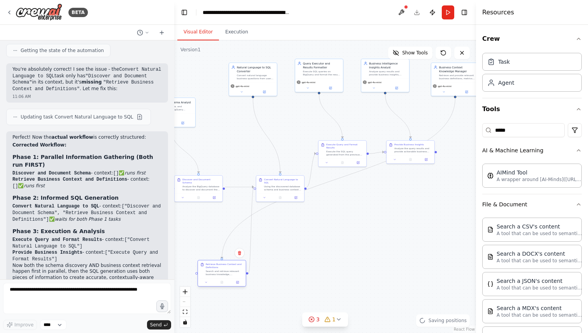
drag, startPoint x: 305, startPoint y: 259, endPoint x: 229, endPoint y: 274, distance: 77.3
click at [229, 274] on div "Search and retrieve relevant business knowledge, definitions, metrics calculati…" at bounding box center [225, 273] width 38 height 6
drag, startPoint x: 456, startPoint y: 70, endPoint x: 301, endPoint y: 252, distance: 238.1
click at [301, 252] on div "Business Context Knowledge Manager" at bounding box center [303, 251] width 38 height 8
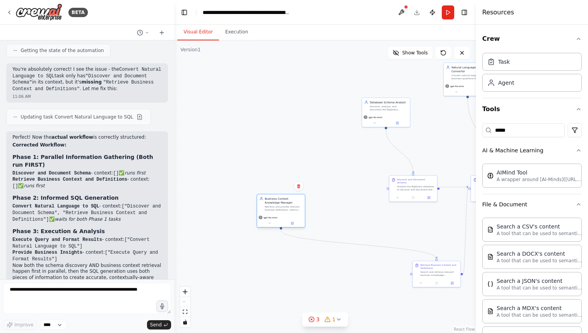
drag, startPoint x: 300, startPoint y: 255, endPoint x: 282, endPoint y: 205, distance: 53.4
click at [282, 205] on div "Business Context Knowledge Manager Retrieve and provide relevant business defin…" at bounding box center [284, 204] width 38 height 15
drag, startPoint x: 441, startPoint y: 273, endPoint x: 398, endPoint y: 239, distance: 55.4
click at [398, 239] on div "Search and retrieve relevant business knowledge, definitions, metrics calculati…" at bounding box center [397, 238] width 38 height 6
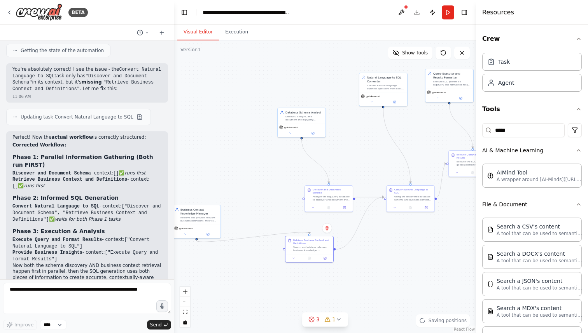
drag, startPoint x: 460, startPoint y: 259, endPoint x: 364, endPoint y: 271, distance: 96.0
click at [364, 271] on div ".deletable-edge-delete-btn { width: 20px; height: 20px; border: 0px solid #ffff…" at bounding box center [325, 186] width 302 height 293
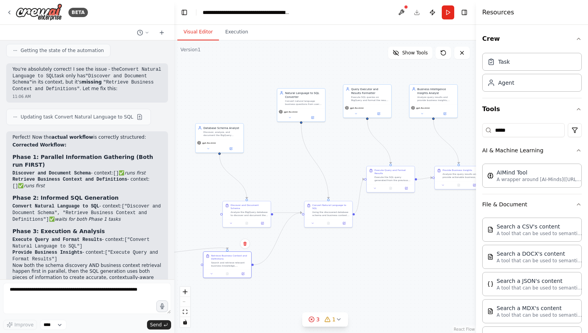
drag, startPoint x: 425, startPoint y: 248, endPoint x: 354, endPoint y: 262, distance: 72.5
click at [354, 262] on div ".deletable-edge-delete-btn { width: 20px; height: 20px; border: 0px solid #ffff…" at bounding box center [325, 186] width 302 height 293
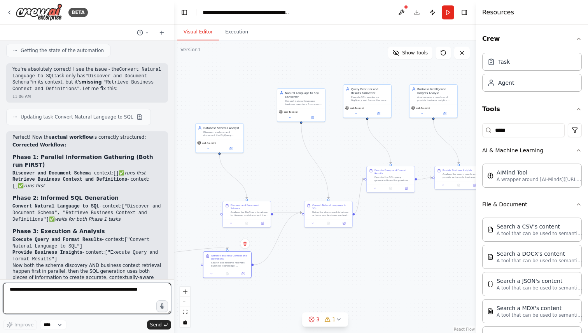
click at [88, 297] on textarea at bounding box center [87, 298] width 168 height 31
type textarea "**********"
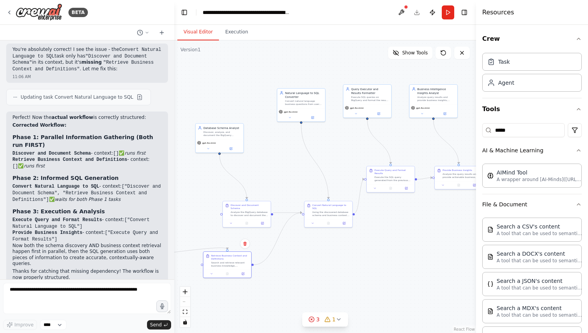
scroll to position [2252, 0]
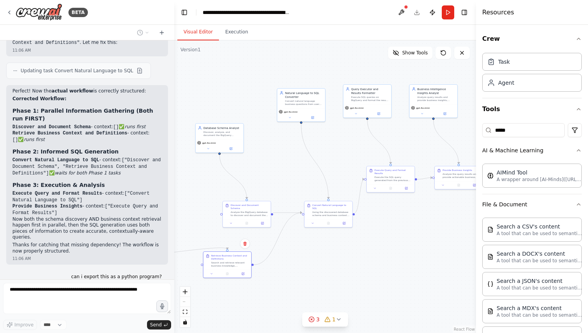
click at [58, 318] on div "Improve **** Send" at bounding box center [87, 306] width 168 height 47
click at [162, 35] on icon at bounding box center [162, 33] width 6 height 6
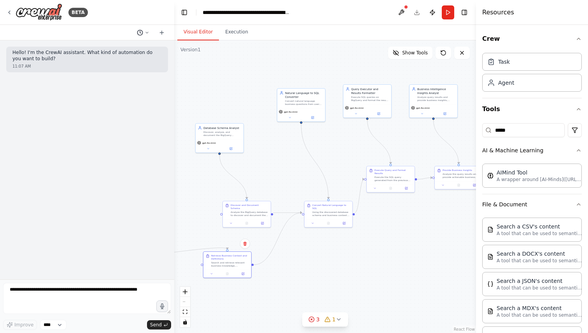
click at [145, 31] on icon at bounding box center [147, 32] width 5 height 5
click at [133, 63] on span "can i export this as a python program?" at bounding box center [109, 61] width 51 height 6
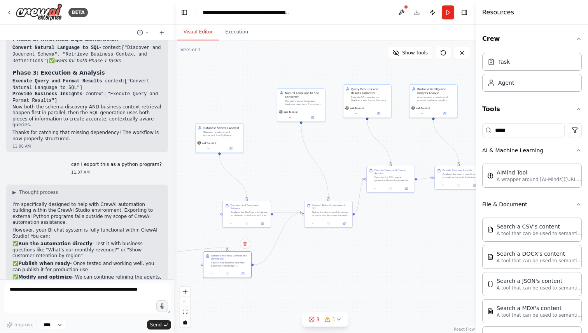
scroll to position [2370, 0]
